Goal: Task Accomplishment & Management: Manage account settings

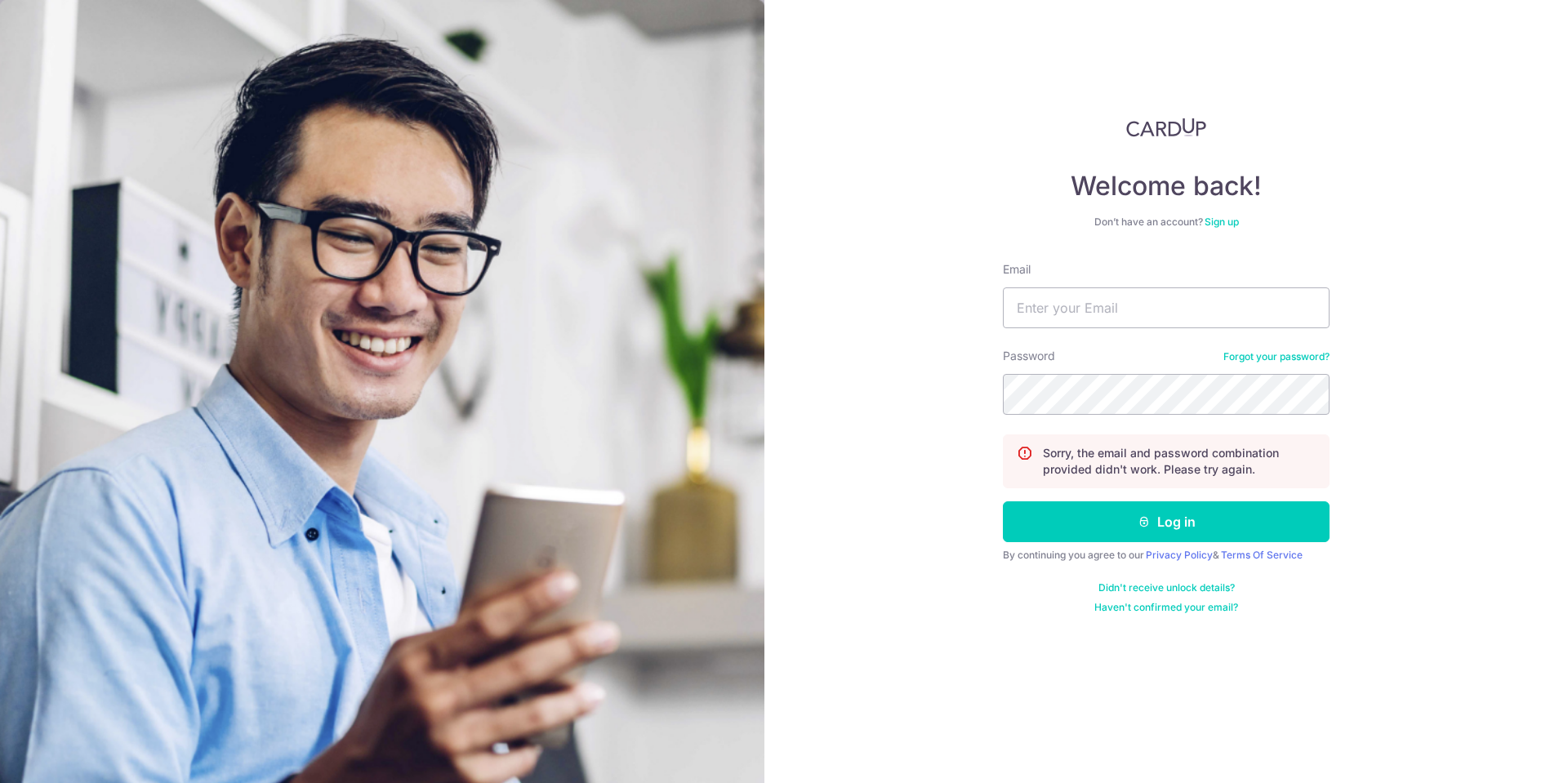
click at [1263, 358] on link "Forgot your password?" at bounding box center [1276, 357] width 106 height 13
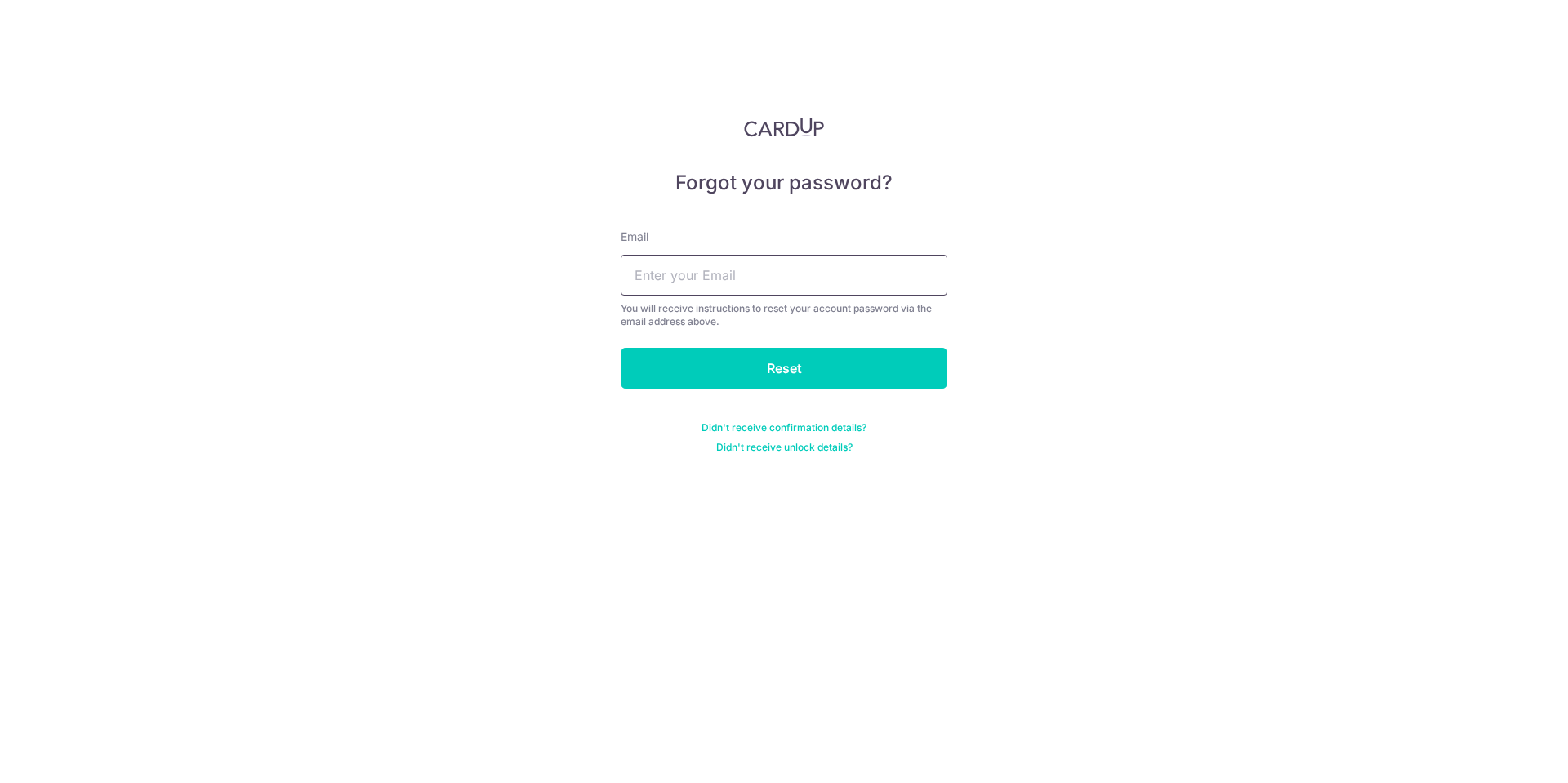
click at [820, 281] on input "text" at bounding box center [783, 275] width 327 height 40
type input "nnc2158@gmail.com"
click at [620, 348] on input "Reset" at bounding box center [783, 368] width 327 height 40
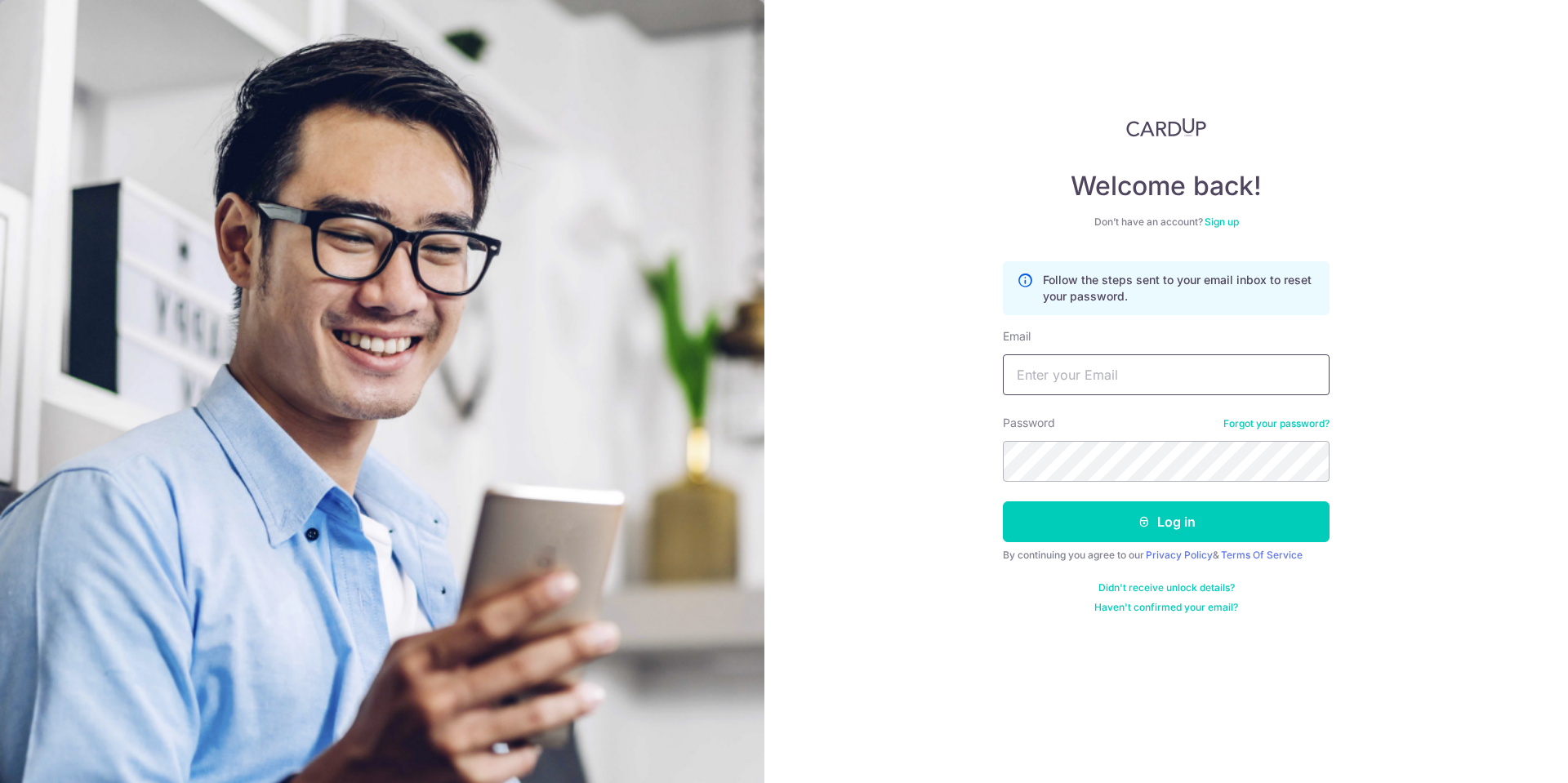
click at [1064, 365] on input "Email" at bounding box center [1165, 374] width 327 height 40
type input "nnc2158@gmail.com"
click at [1002, 502] on button "Log in" at bounding box center [1165, 521] width 327 height 40
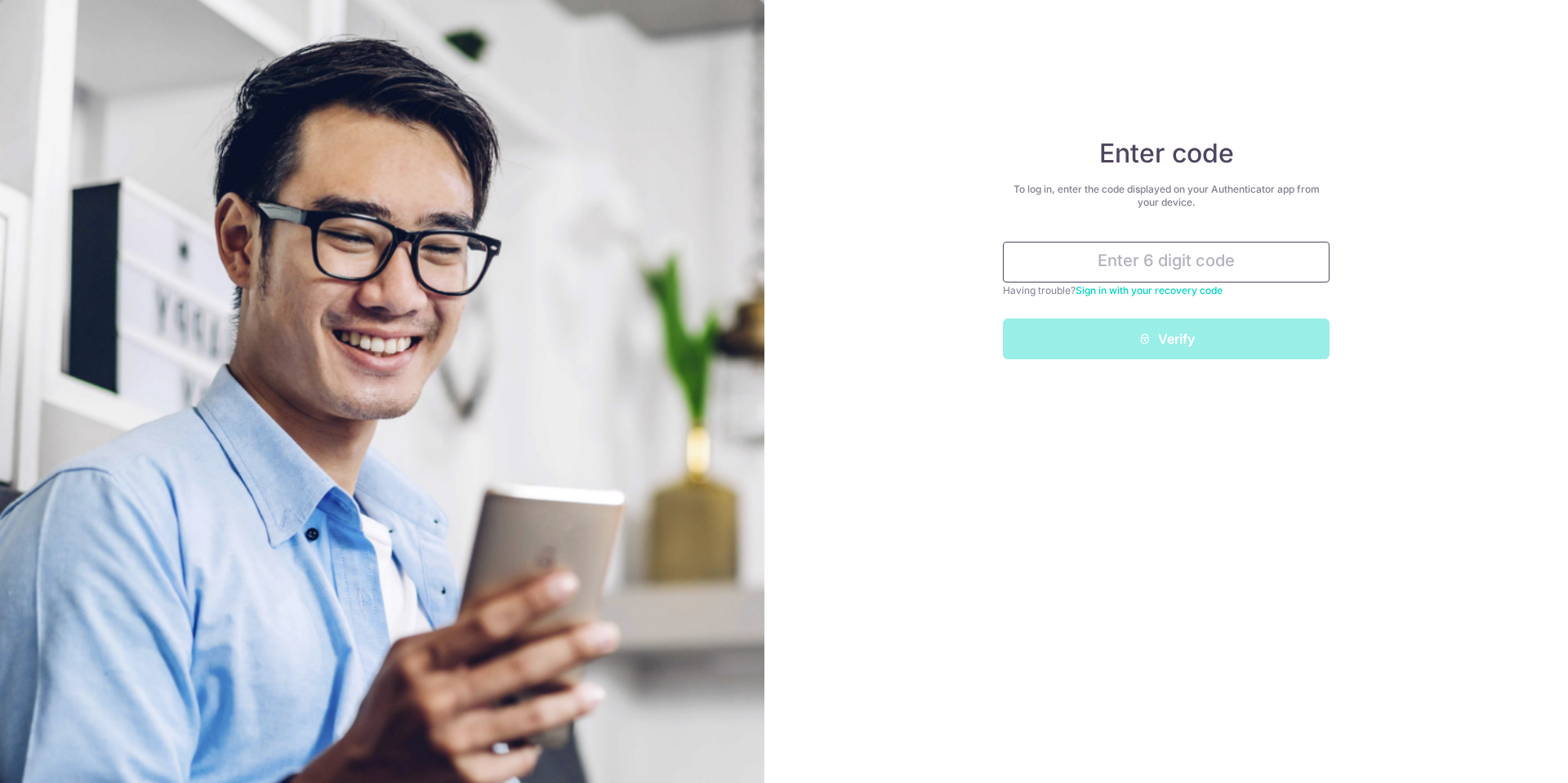
click at [1115, 262] on input "text" at bounding box center [1165, 262] width 327 height 40
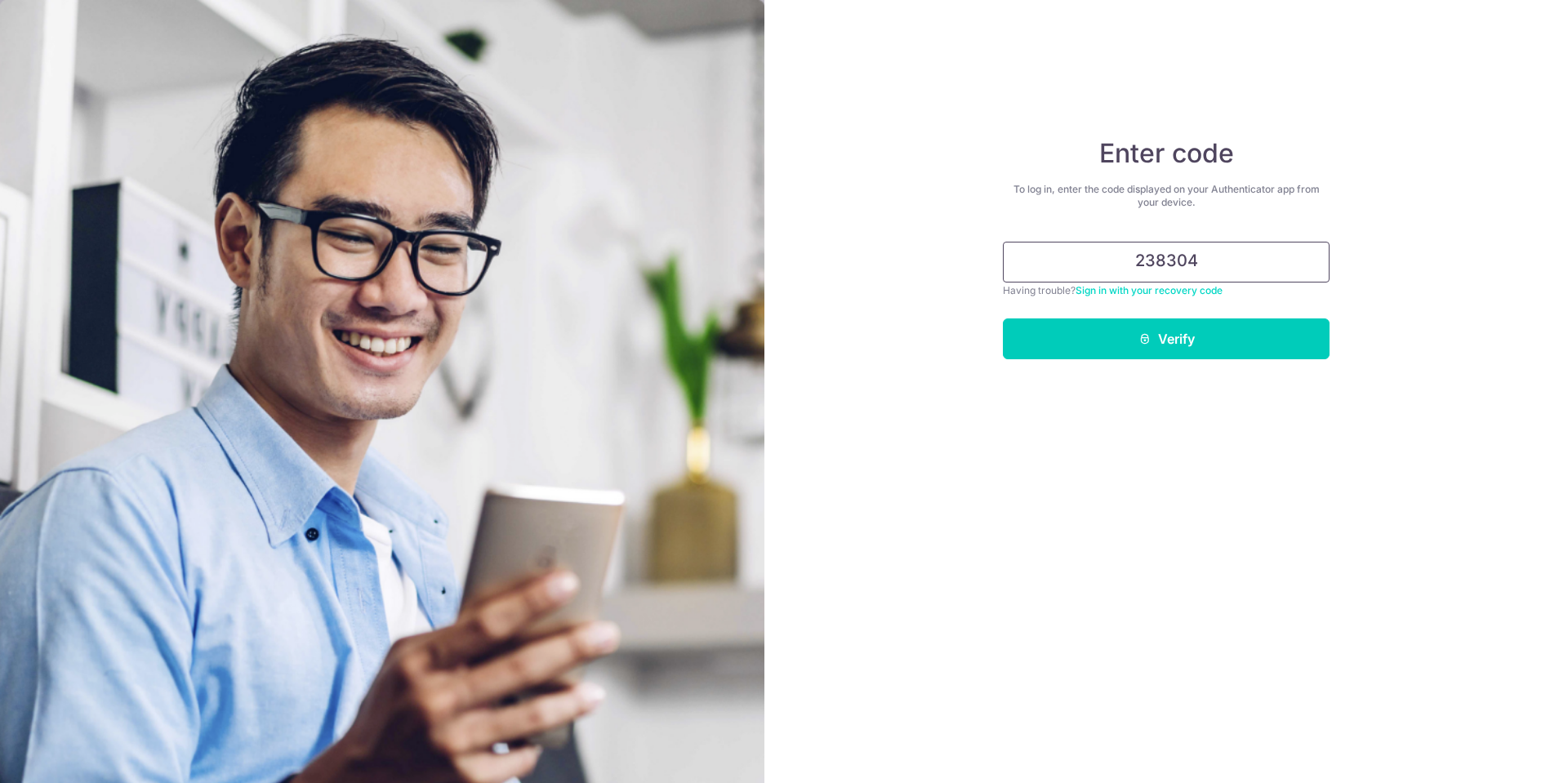
type input "238304"
click at [1002, 318] on button "Verify" at bounding box center [1165, 338] width 327 height 40
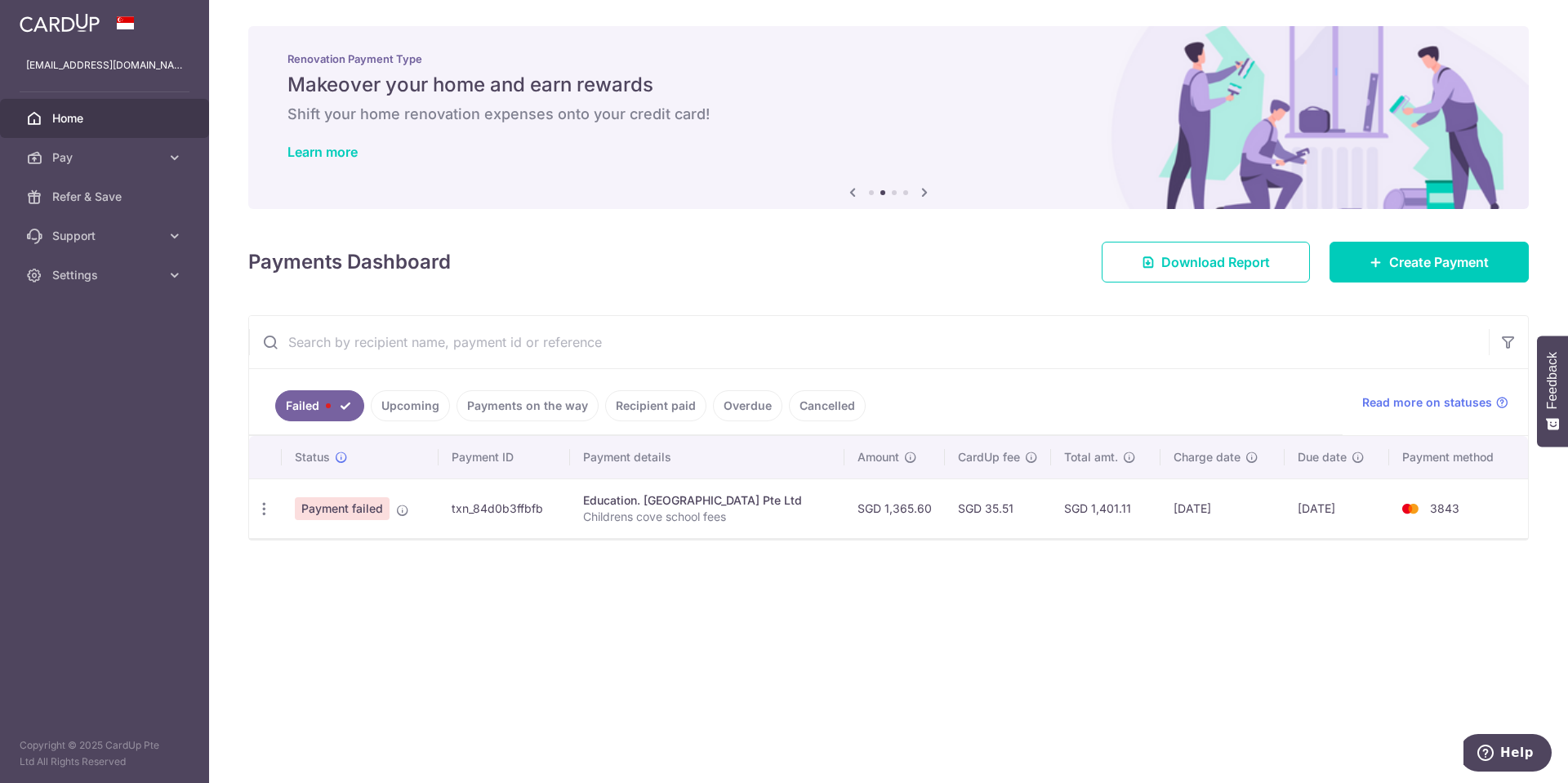
click at [375, 524] on td "Payment failed" at bounding box center [360, 507] width 157 height 59
click at [368, 487] on td "Payment failed" at bounding box center [360, 507] width 157 height 59
click at [368, 500] on span "Payment failed" at bounding box center [342, 508] width 95 height 23
click at [1241, 489] on td "02/09/2025" at bounding box center [1223, 507] width 124 height 59
click at [1244, 510] on td "02/09/2025" at bounding box center [1223, 507] width 124 height 59
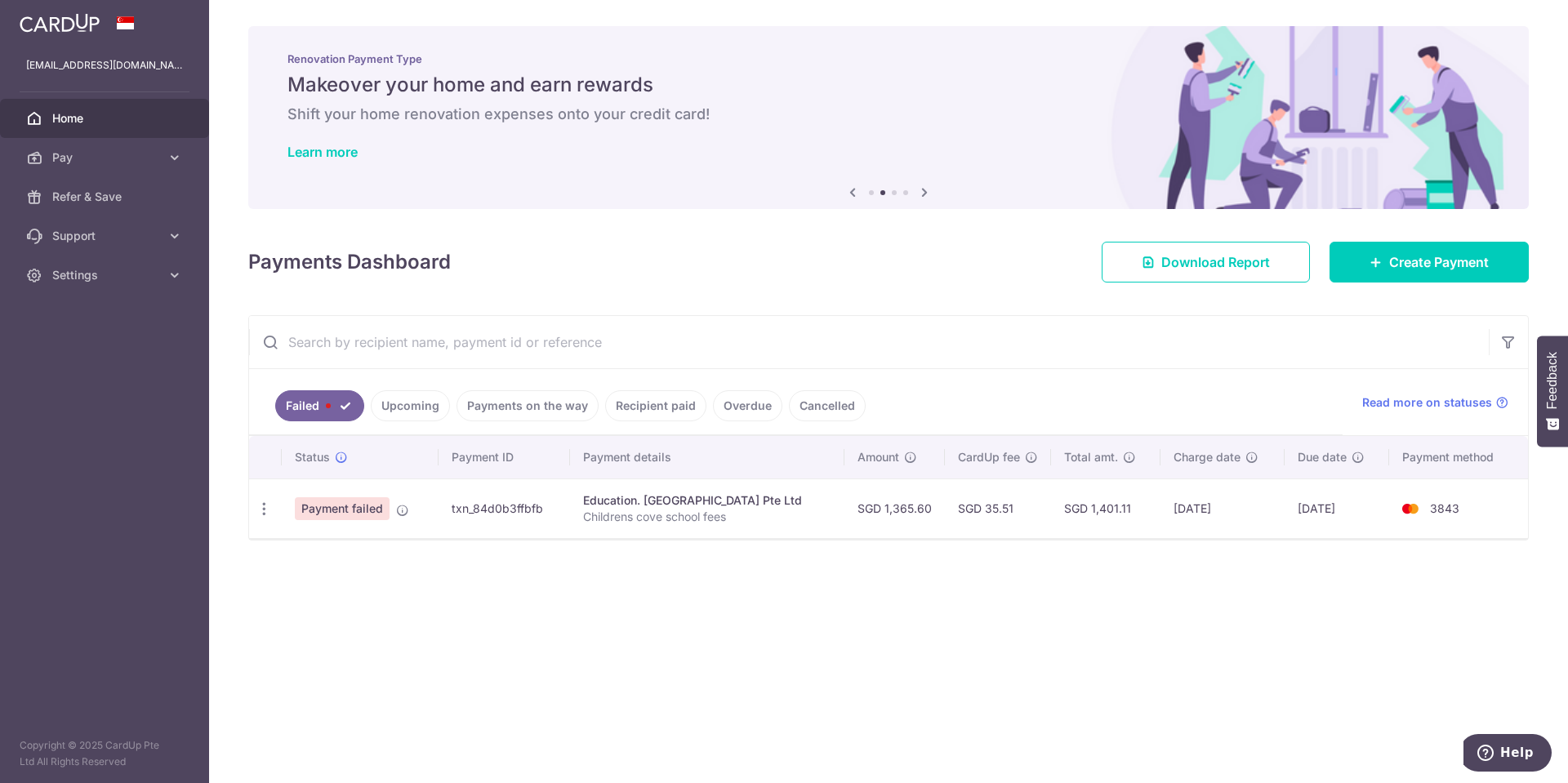
click at [1380, 484] on td "05/09/2025" at bounding box center [1336, 507] width 104 height 59
click at [1398, 500] on td "3843" at bounding box center [1458, 507] width 138 height 59
click at [1414, 512] on img at bounding box center [1410, 508] width 33 height 20
click at [687, 497] on div "Education. Childrens Cove Preschool Pte Ltd" at bounding box center [707, 500] width 248 height 16
click at [399, 545] on div "× Pause Schedule Pause all future payments in this series Pause just this one p…" at bounding box center [888, 392] width 1359 height 783
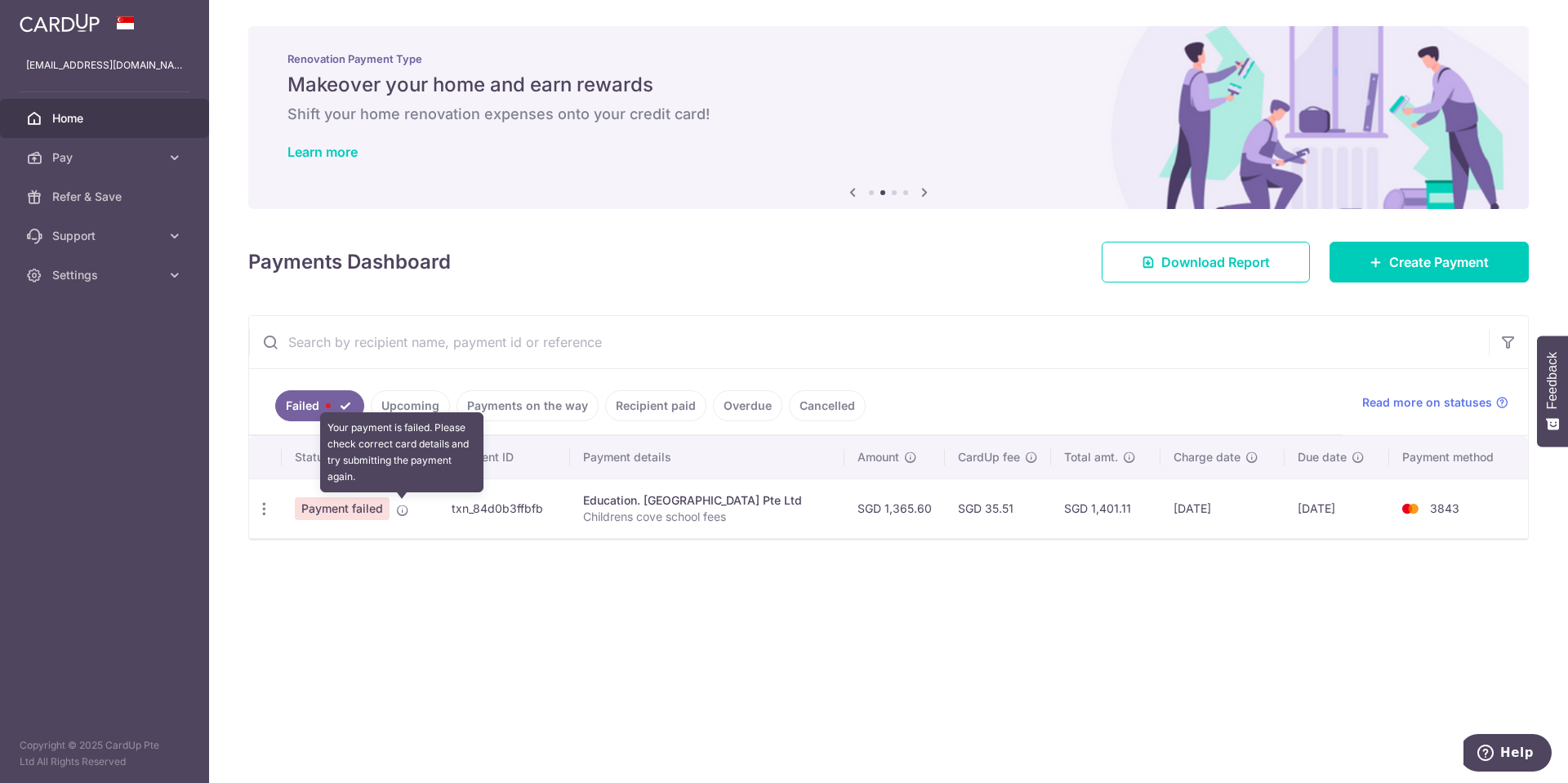
click at [407, 508] on icon at bounding box center [403, 510] width 13 height 13
click at [263, 508] on icon "button" at bounding box center [264, 509] width 17 height 17
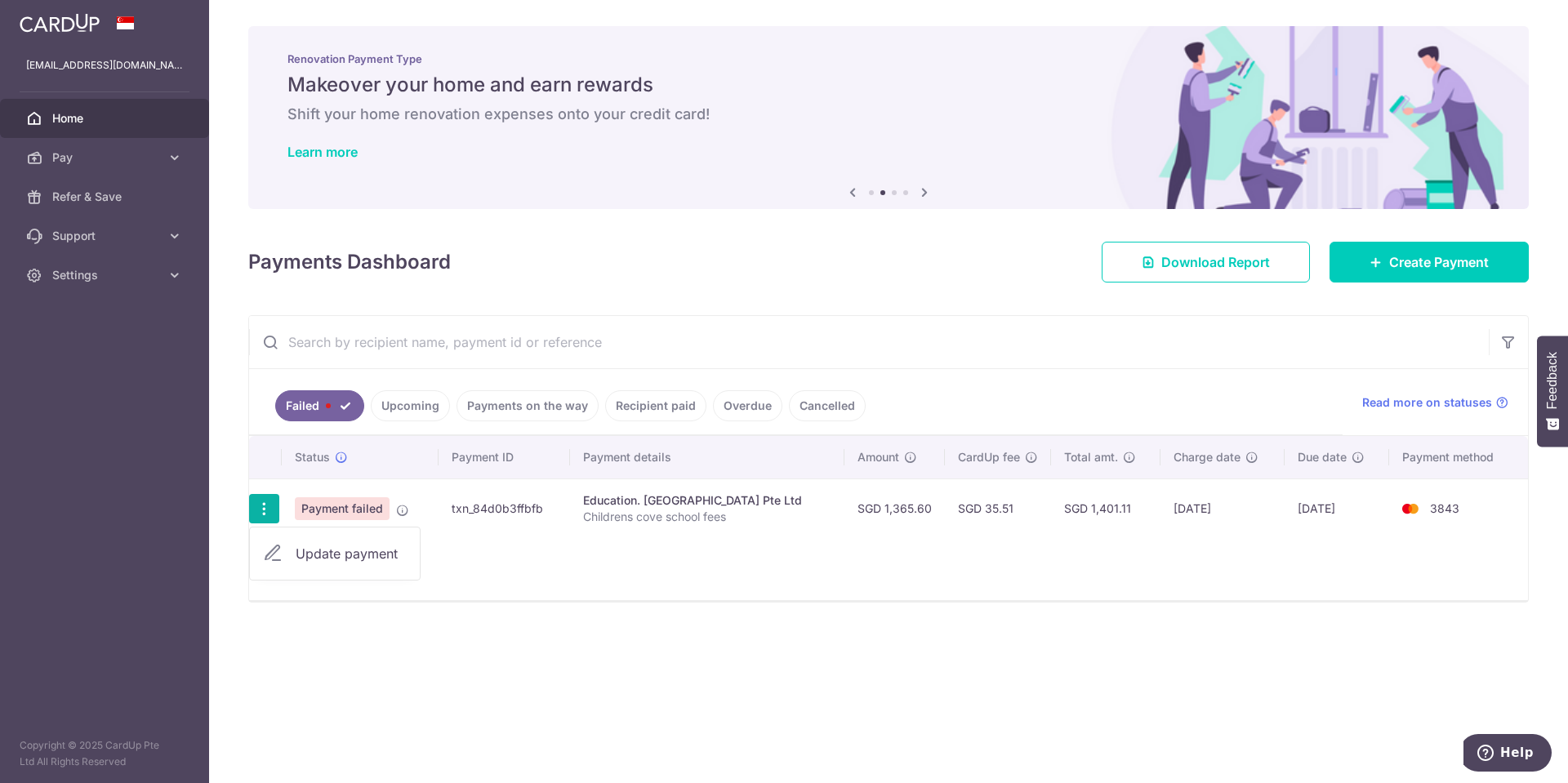
click at [315, 564] on span "Update payment" at bounding box center [351, 553] width 111 height 20
radio input "true"
type input "1,365.60"
type input "Childrens cove school fees"
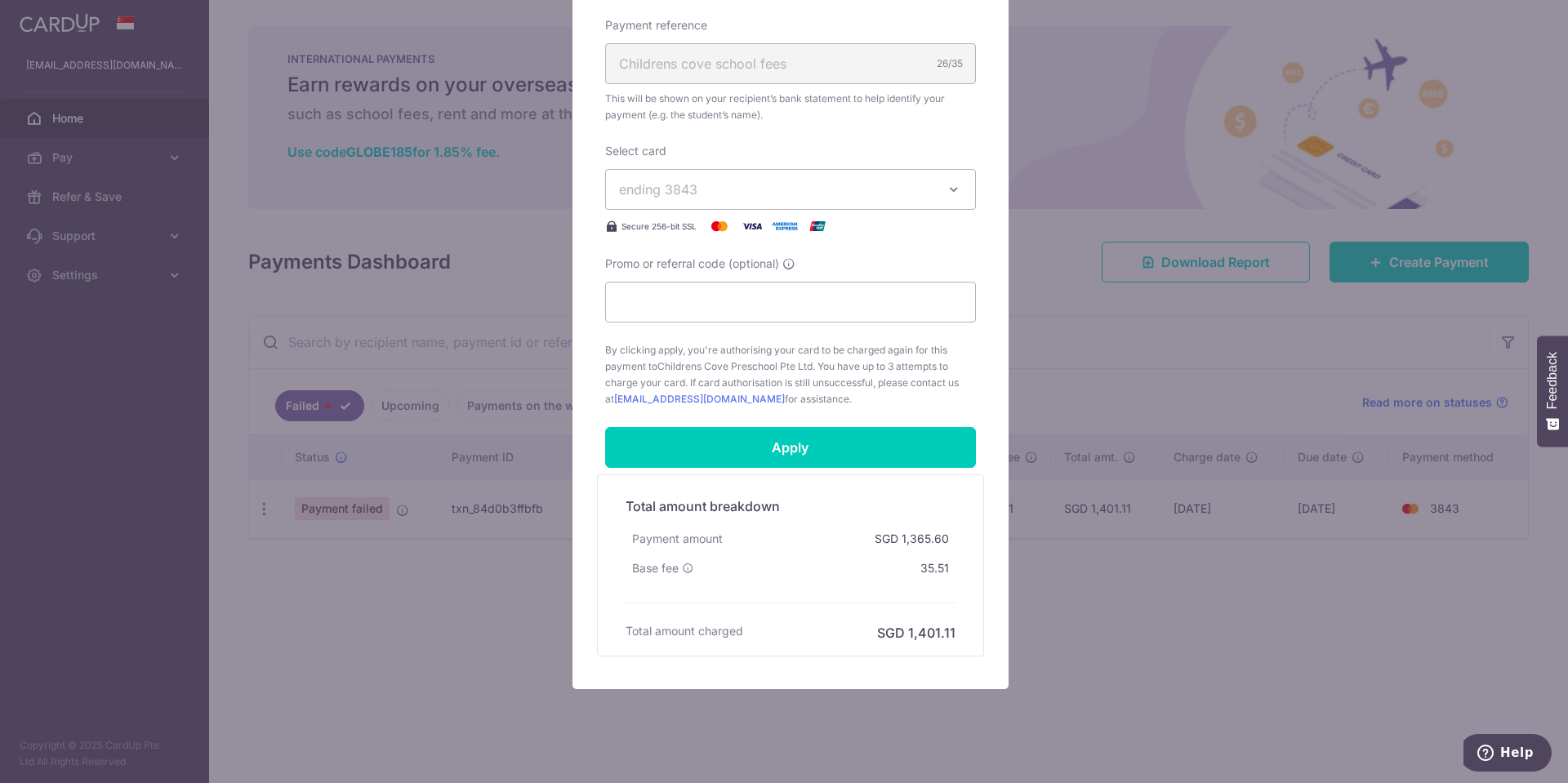
scroll to position [539, 0]
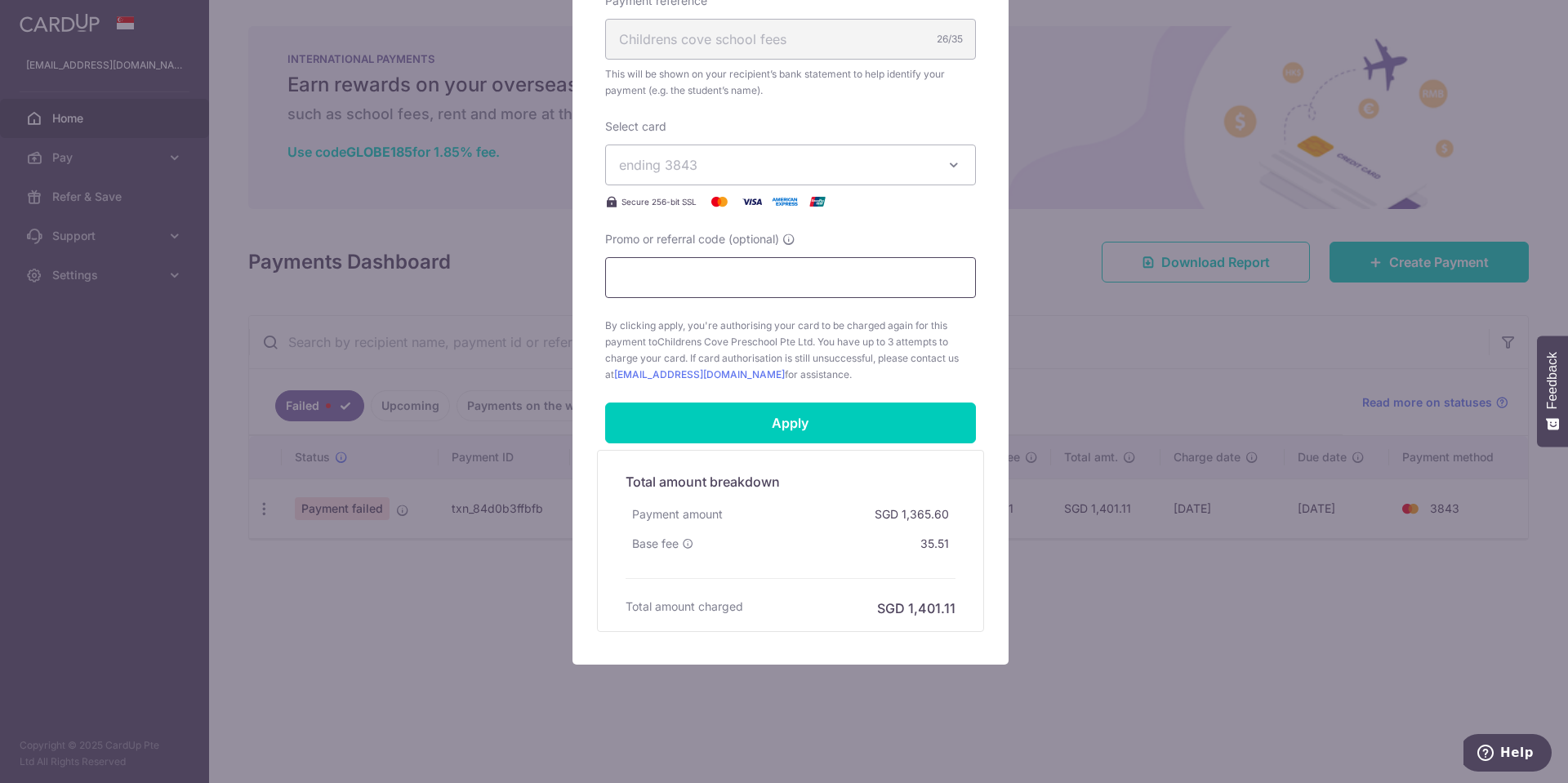
click at [736, 287] on input "Promo or referral code (optional)" at bounding box center [791, 277] width 371 height 40
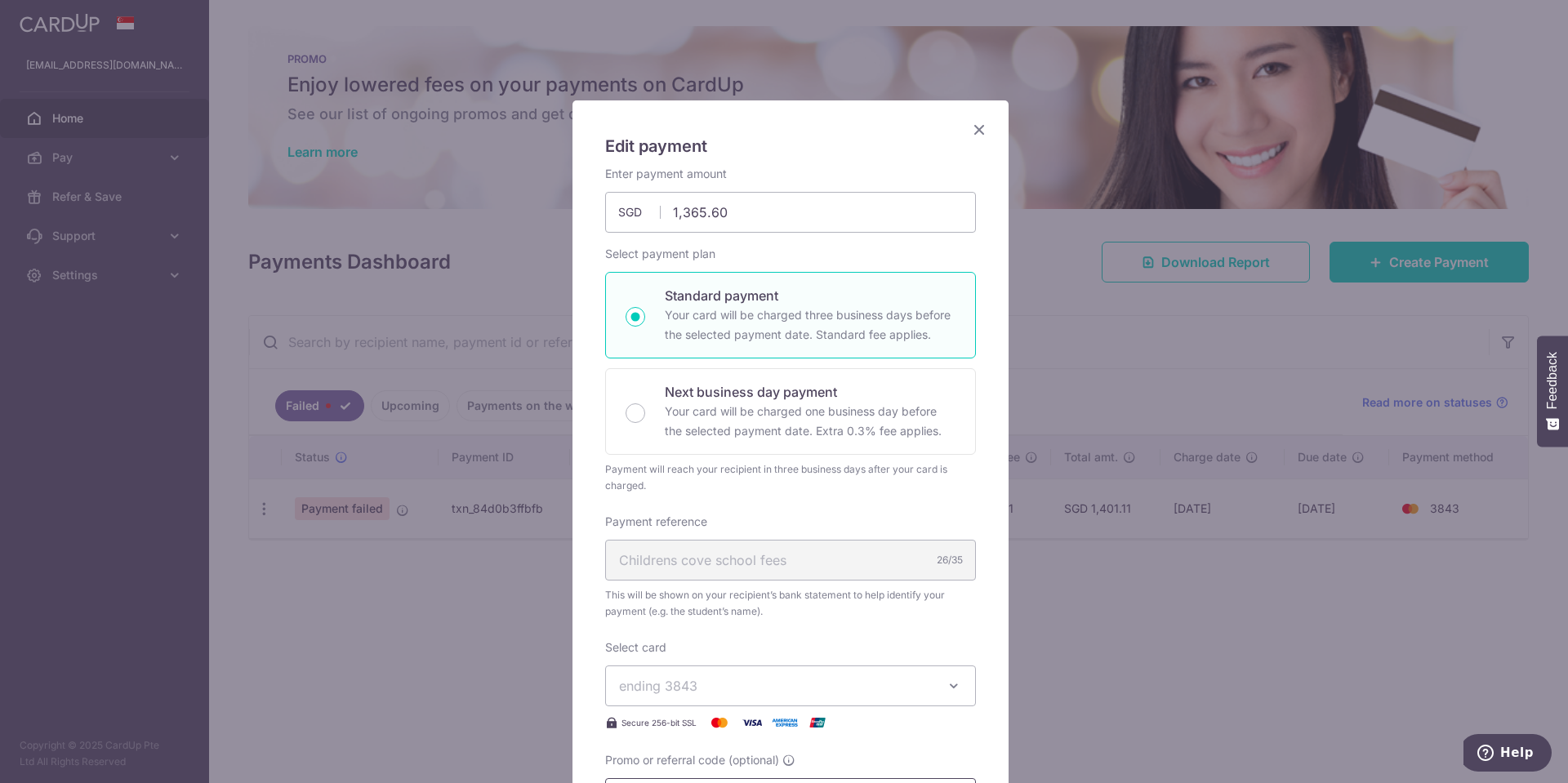
scroll to position [0, 0]
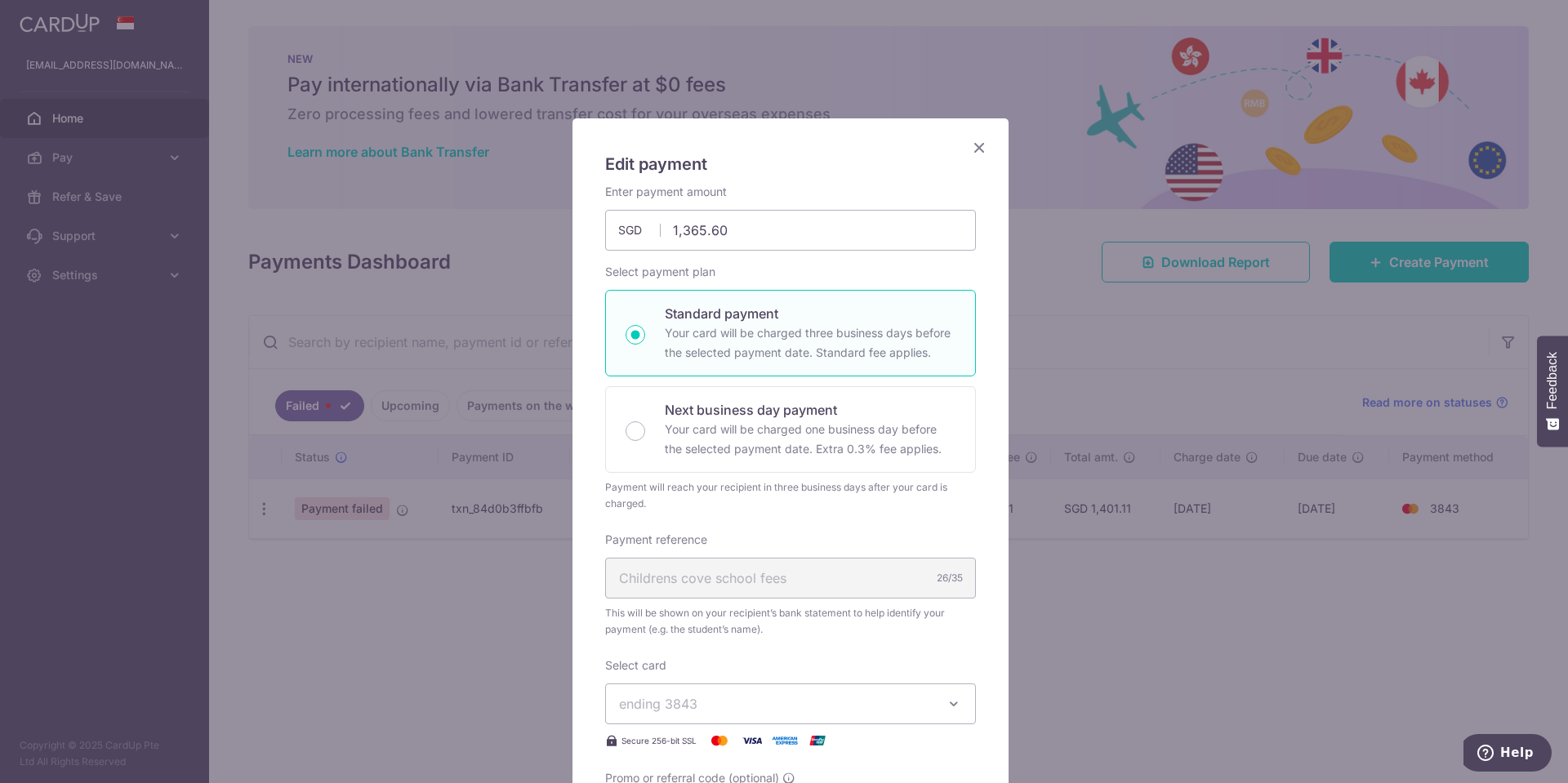
click at [720, 700] on span "ending 3843" at bounding box center [776, 703] width 313 height 20
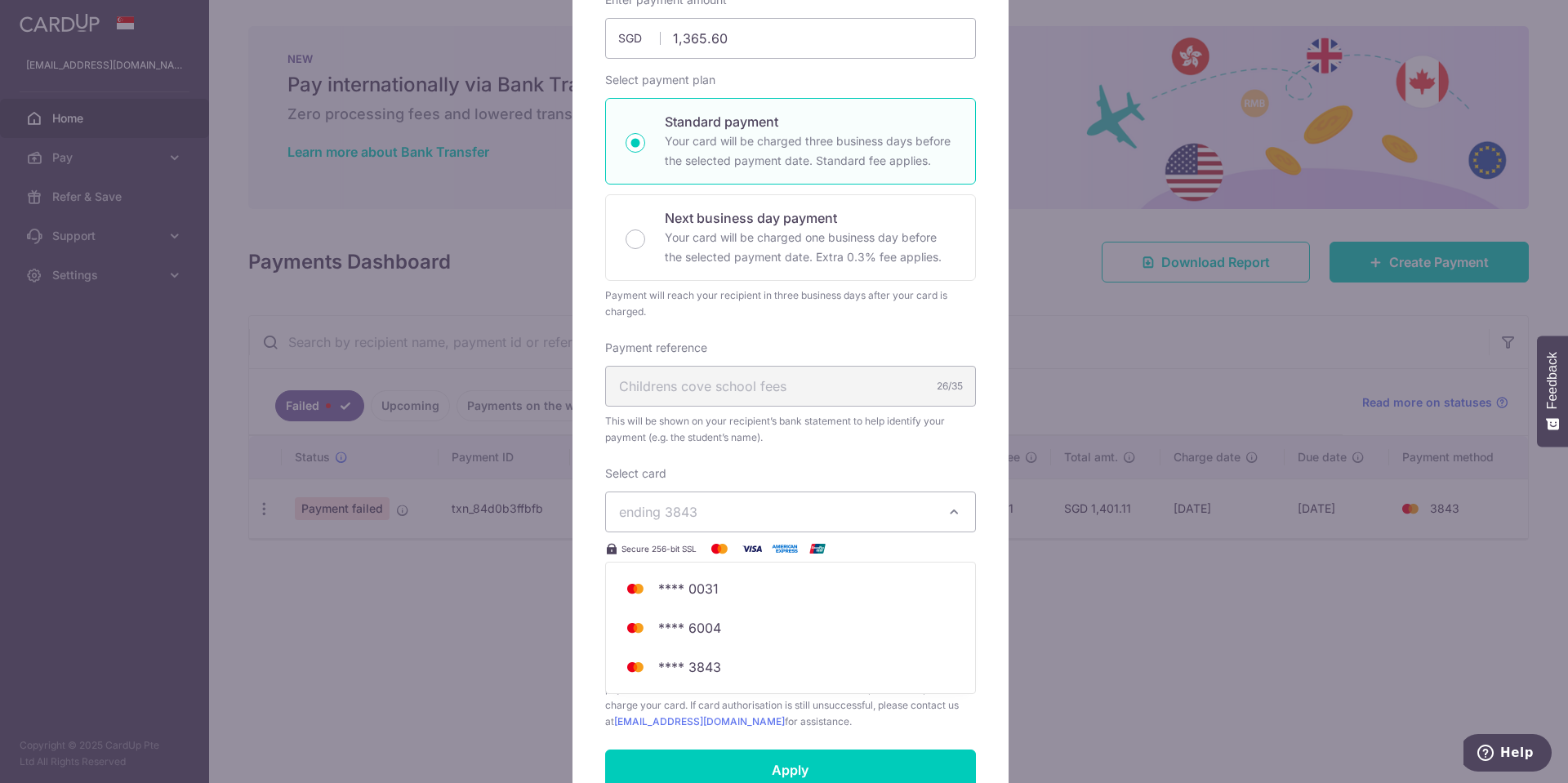
scroll to position [196, 0]
click at [669, 710] on span "By clicking apply, you're authorising your card to be charged again for this pa…" at bounding box center [791, 693] width 371 height 65
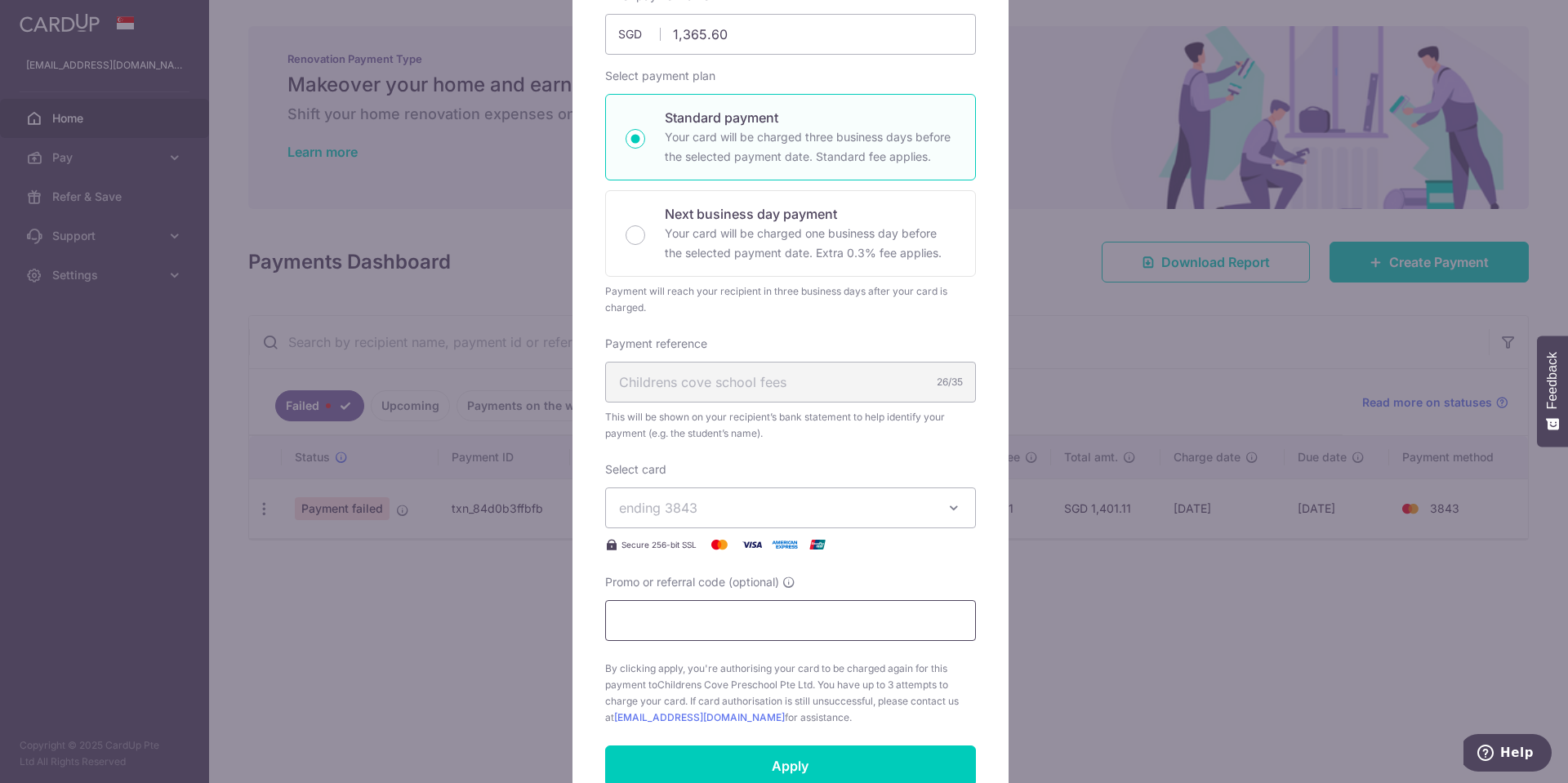
click at [657, 625] on input "Promo or referral code (optional)" at bounding box center [791, 620] width 371 height 40
paste input "OCBC90NMC"
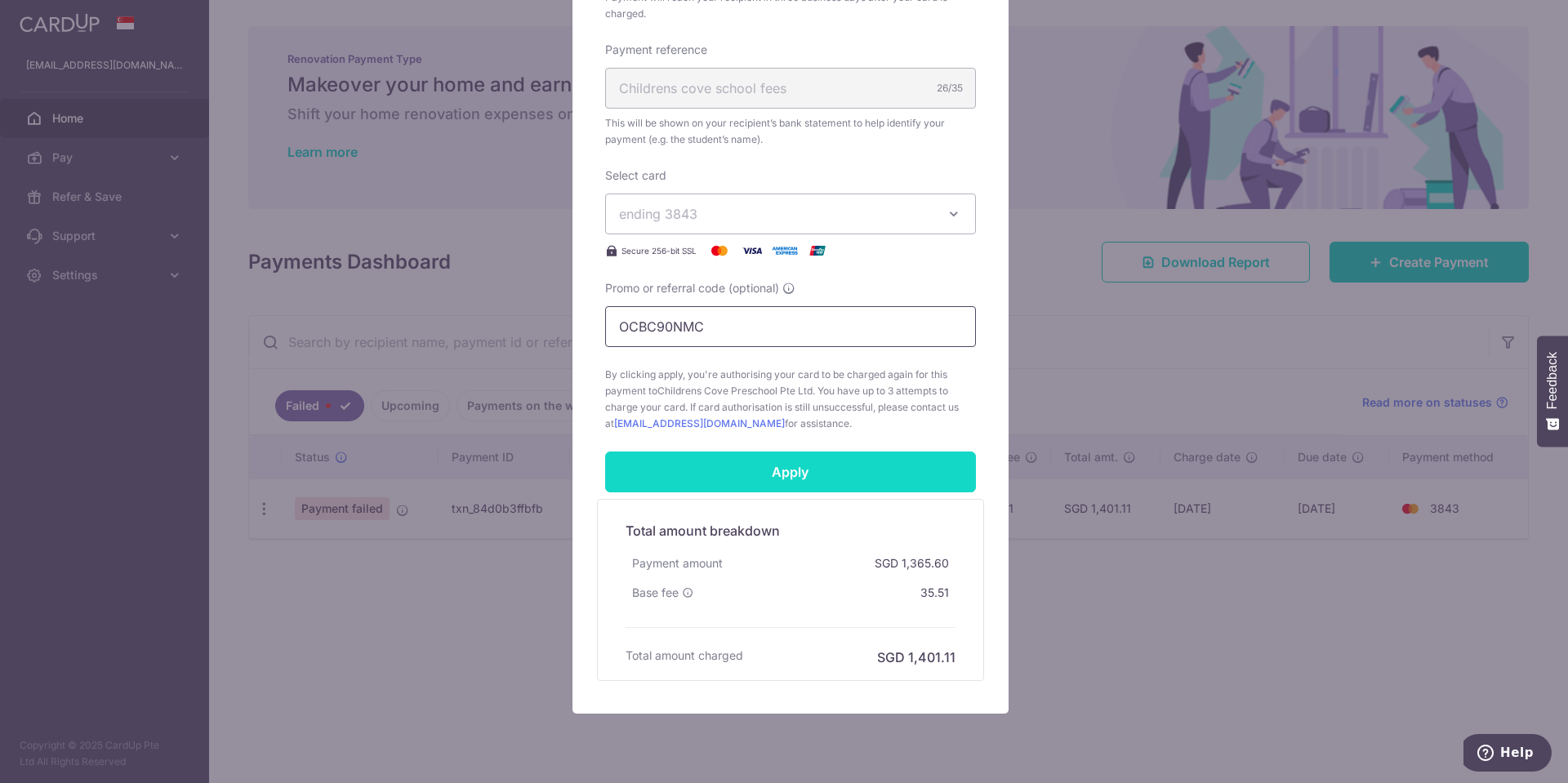
type input "OCBC90NMC"
click at [782, 482] on input "Apply" at bounding box center [791, 471] width 371 height 40
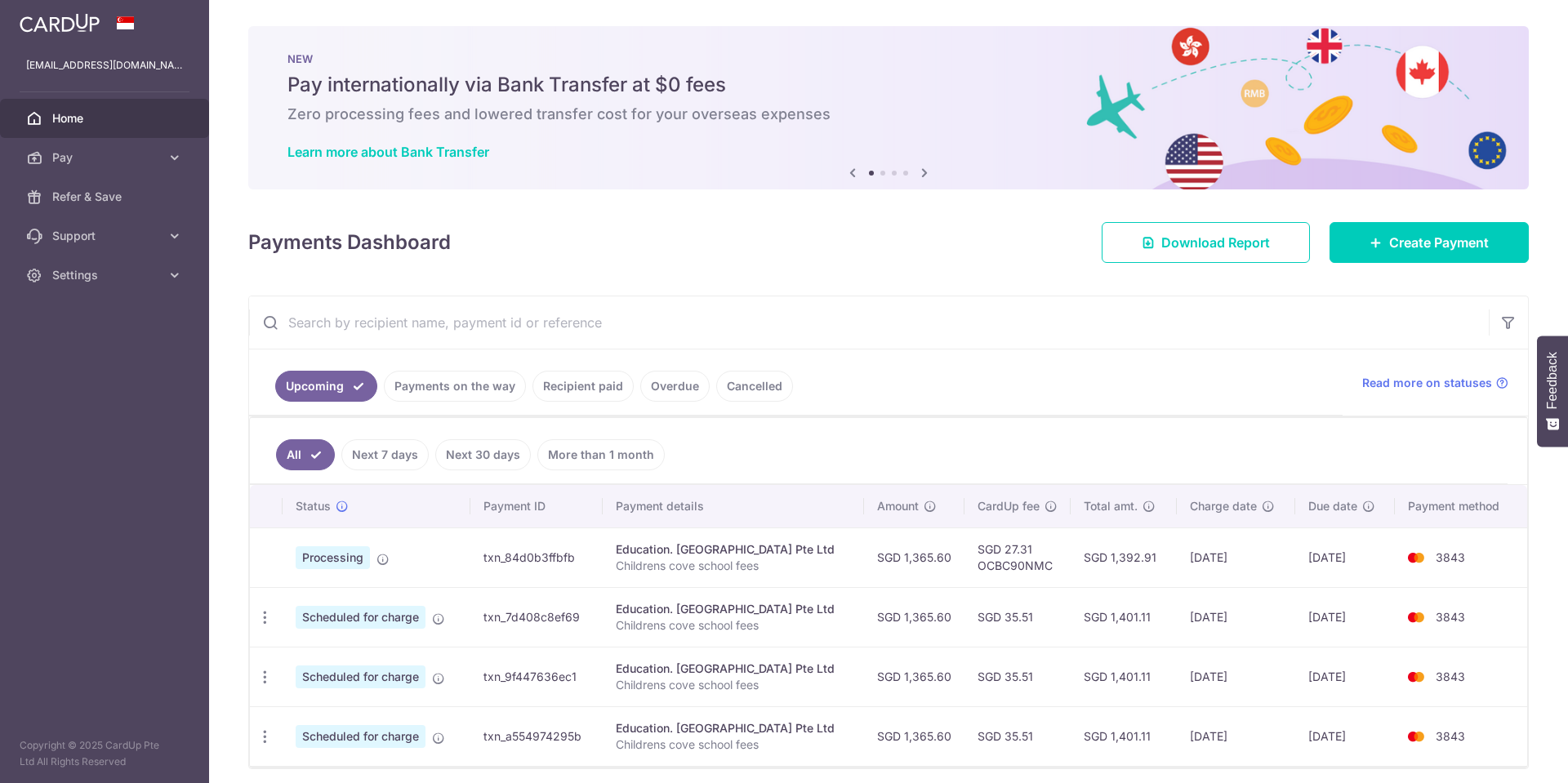
scroll to position [63, 0]
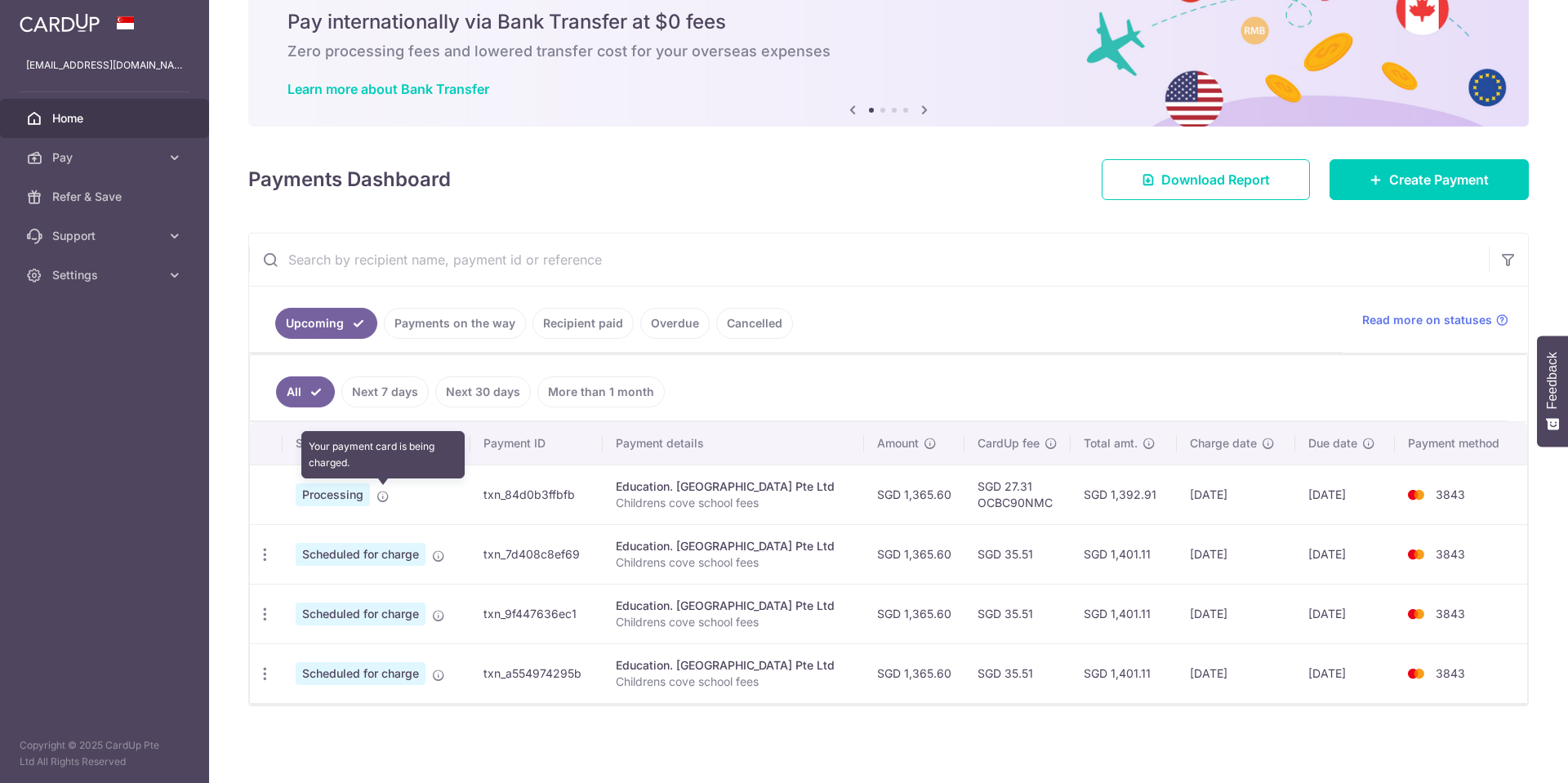
click at [379, 499] on icon at bounding box center [383, 496] width 13 height 13
click at [380, 498] on icon at bounding box center [383, 496] width 13 height 13
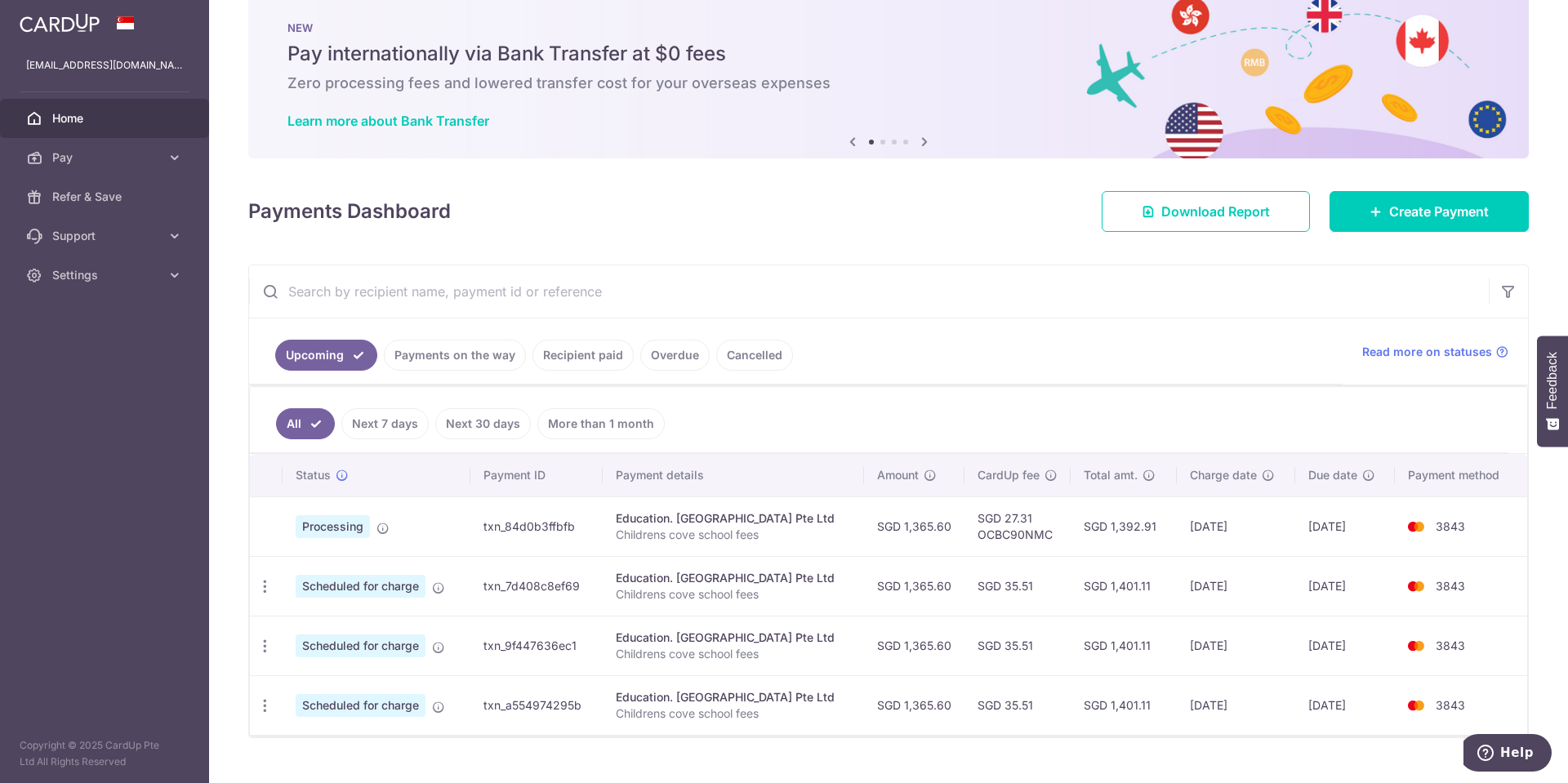
scroll to position [0, 0]
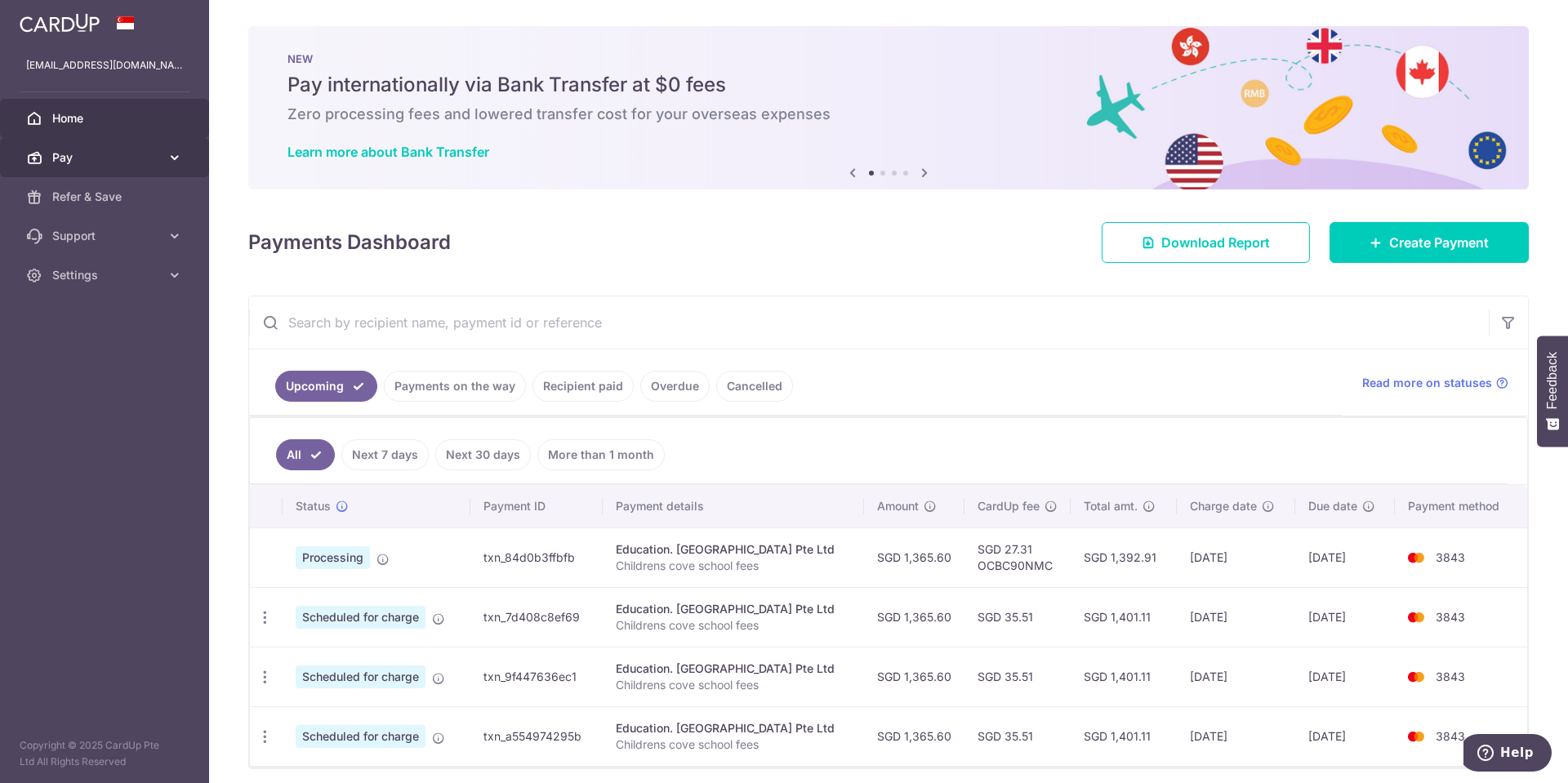
click at [169, 170] on link "Pay" at bounding box center [104, 158] width 209 height 40
click at [176, 153] on icon at bounding box center [174, 157] width 16 height 16
click at [65, 277] on span "Settings" at bounding box center [106, 275] width 108 height 16
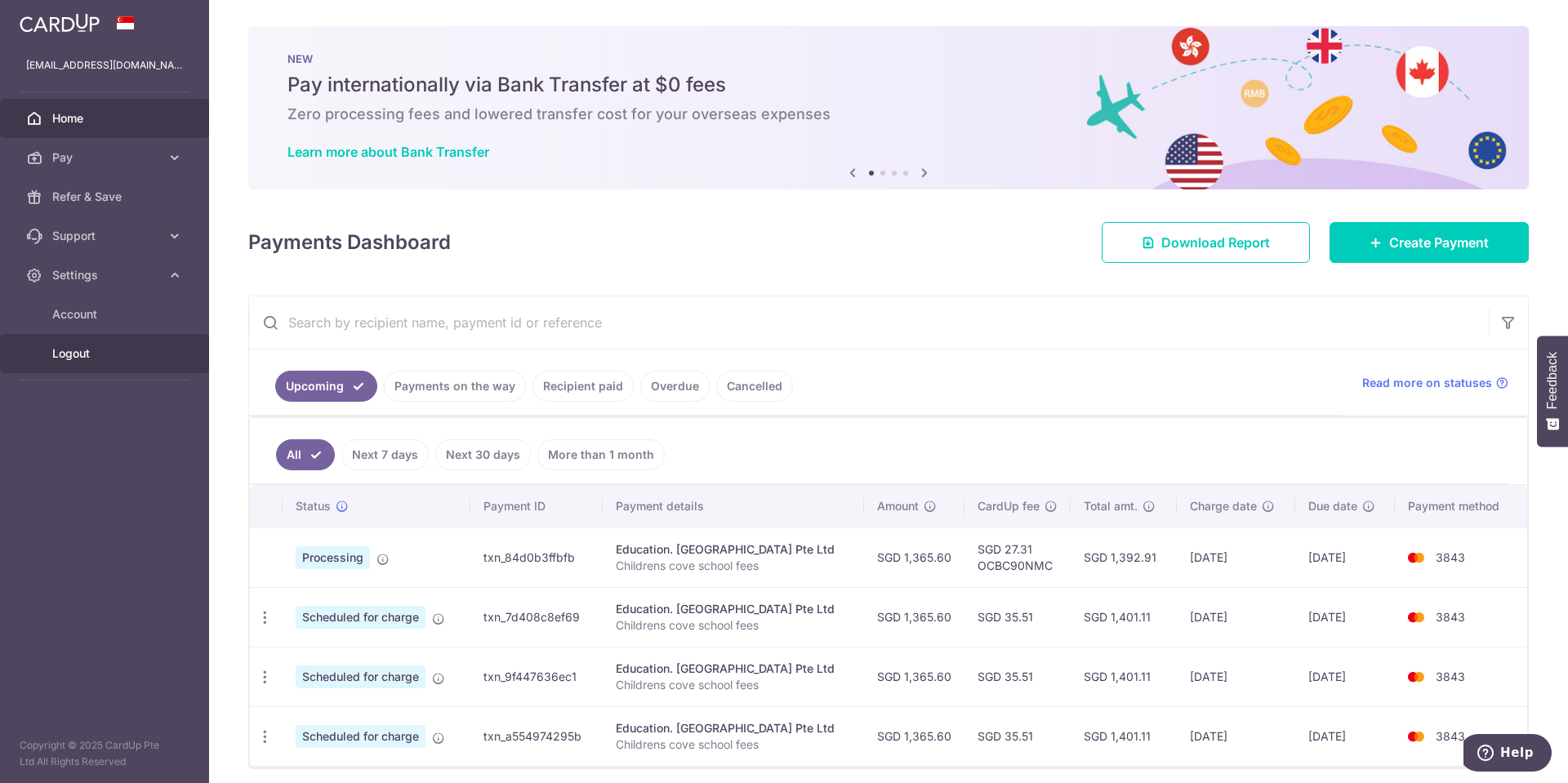
click at [95, 356] on span "Logout" at bounding box center [106, 353] width 108 height 16
